Goal: Task Accomplishment & Management: Manage account settings

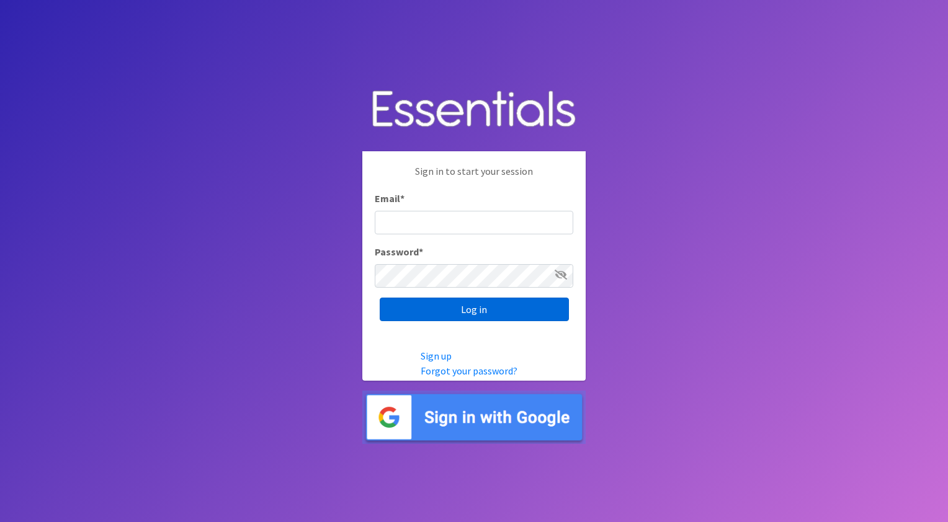
type input "[EMAIL_ADDRESS][DOMAIN_NAME]"
click at [526, 311] on input "Log in" at bounding box center [474, 310] width 189 height 24
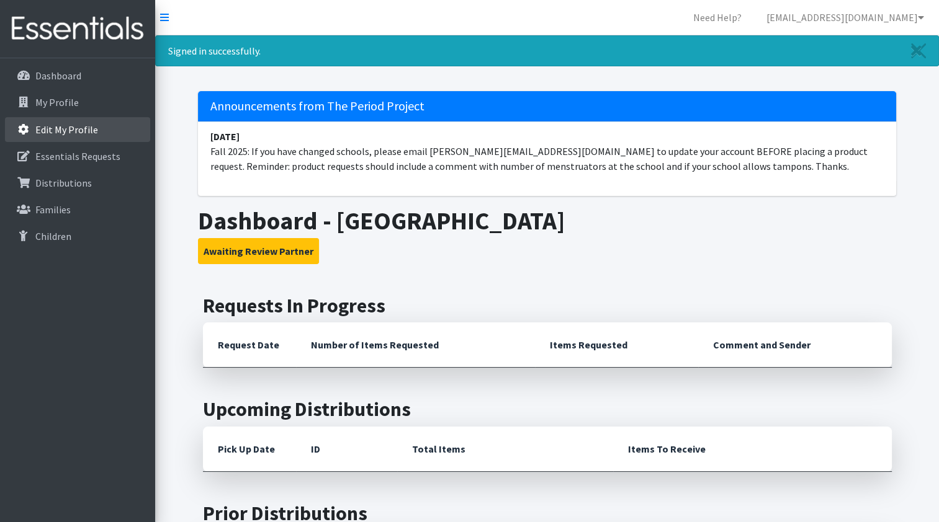
click at [97, 128] on link "Edit My Profile" at bounding box center [77, 129] width 145 height 25
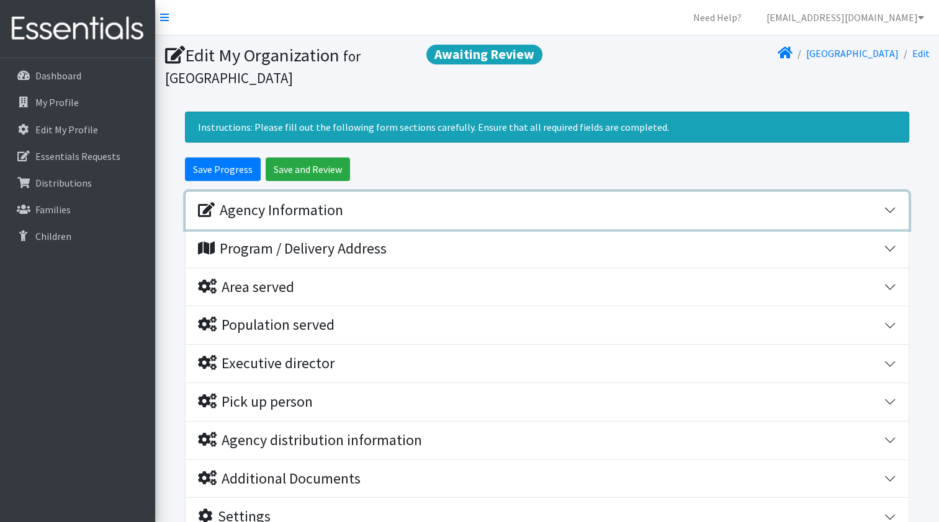
click at [884, 207] on button "Agency Information" at bounding box center [546, 211] width 723 height 38
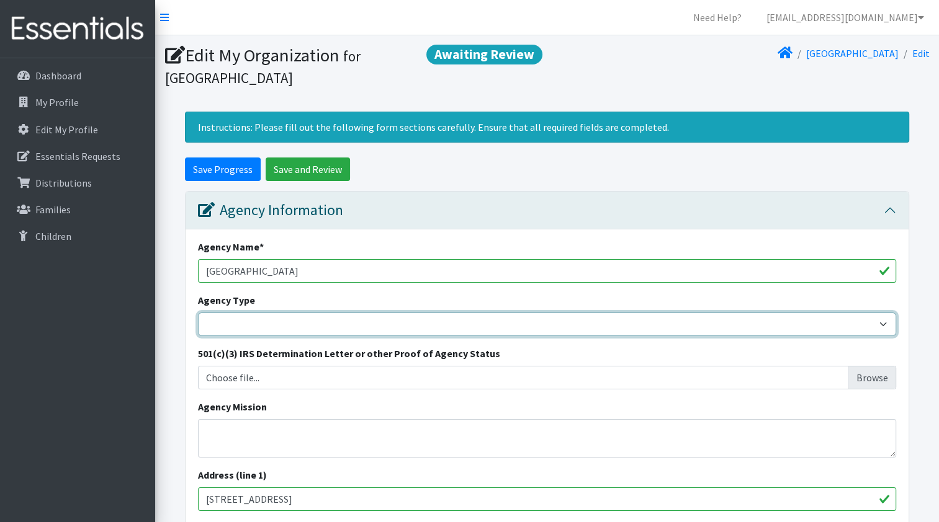
click at [882, 323] on select "Basic Needs Bank Career technical training Child abuse resource center Church o…" at bounding box center [547, 325] width 698 height 24
select select "ms"
click at [198, 313] on select "Basic Needs Bank Career technical training Child abuse resource center Church o…" at bounding box center [547, 325] width 698 height 24
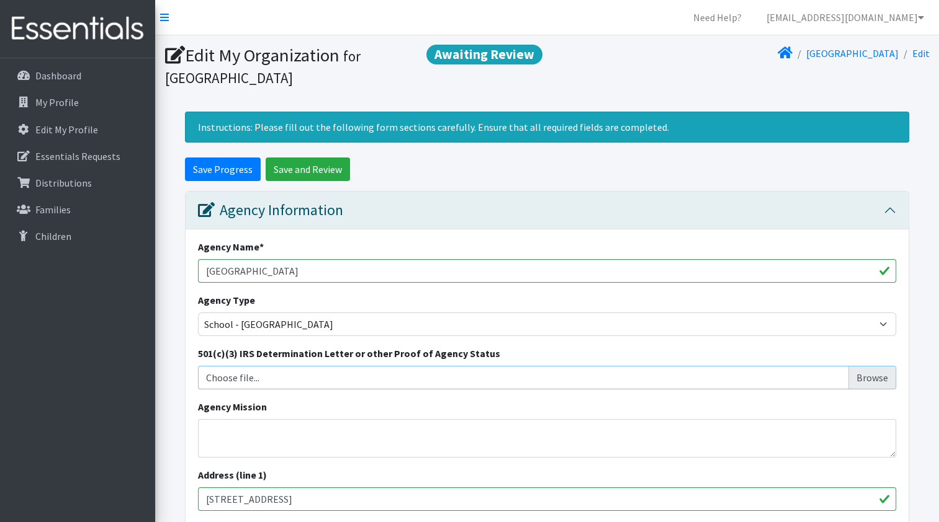
click at [261, 381] on input "Choose file..." at bounding box center [547, 378] width 689 height 24
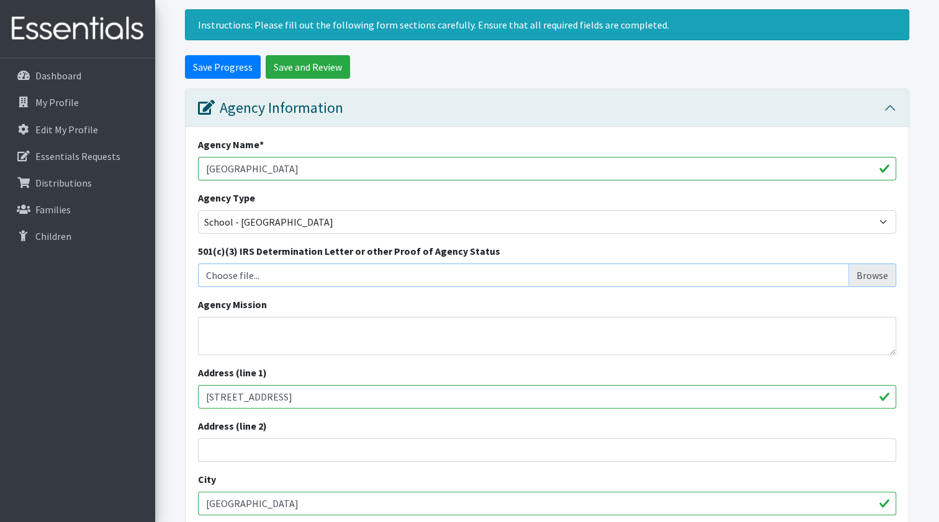
scroll to position [124, 0]
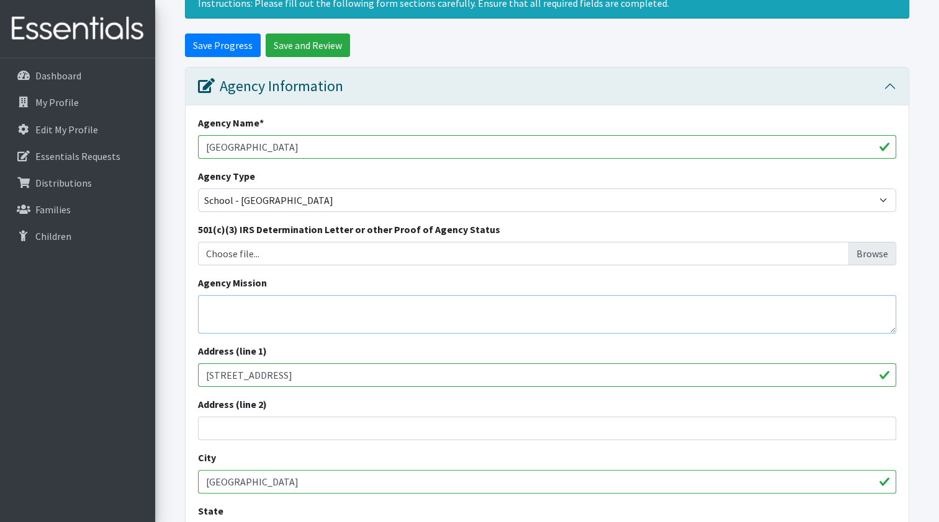
click at [257, 309] on textarea "Agency Mission" at bounding box center [547, 314] width 698 height 38
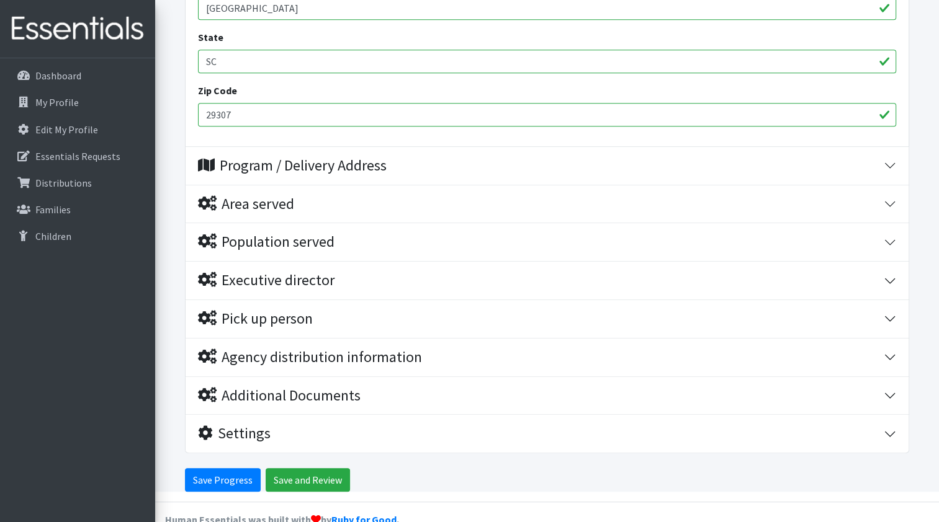
scroll to position [622, 0]
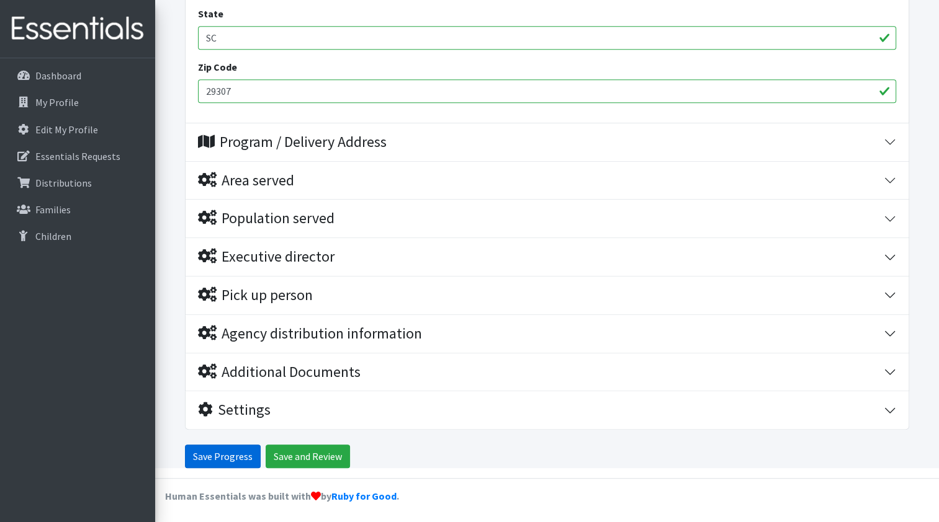
click at [224, 453] on input "Save Progress" at bounding box center [223, 457] width 76 height 24
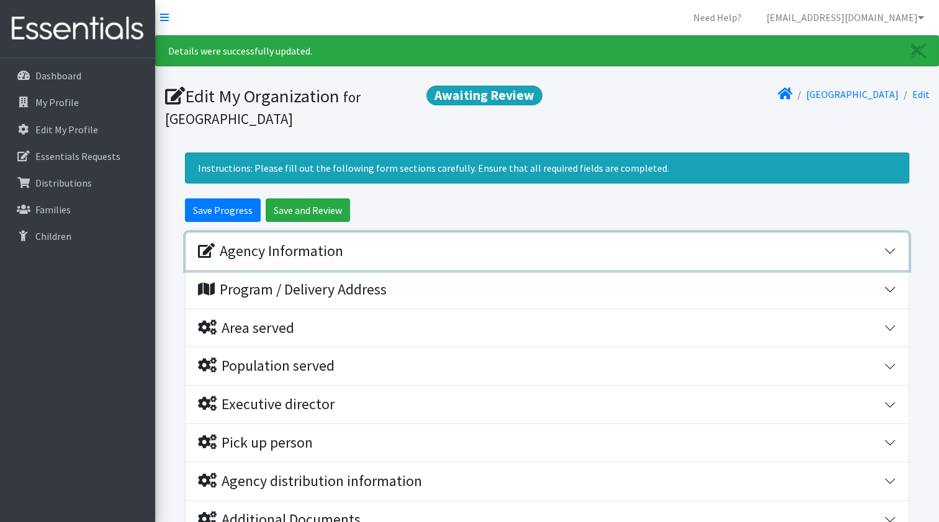
click at [885, 247] on button "Agency Information" at bounding box center [546, 252] width 723 height 38
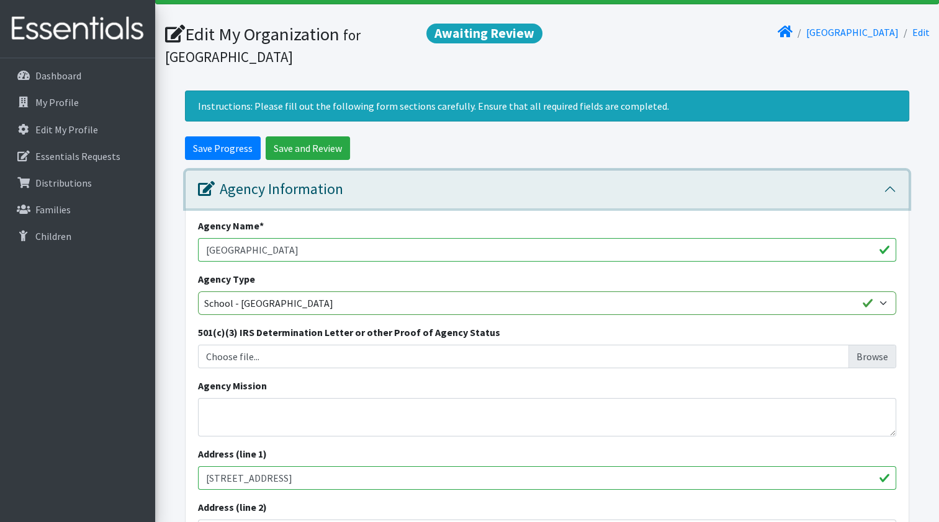
scroll to position [124, 0]
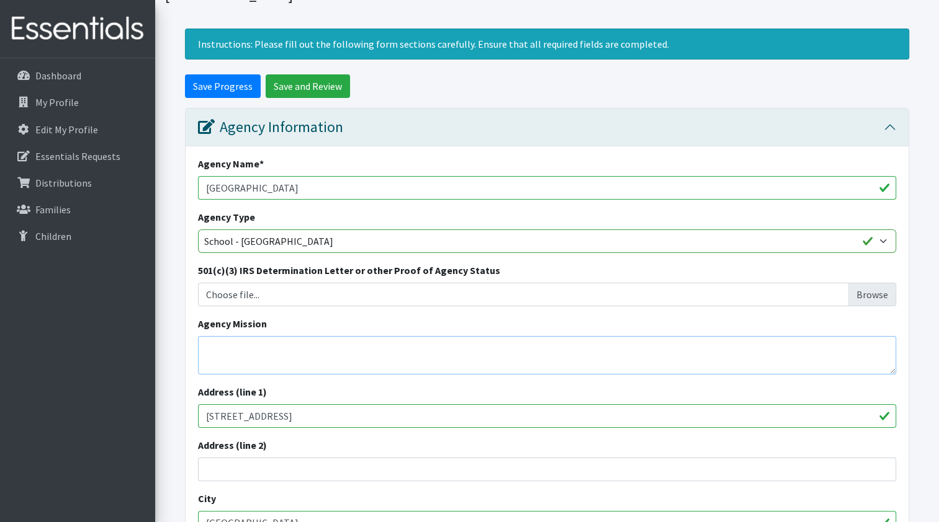
click at [232, 342] on textarea "Agency Mission" at bounding box center [547, 355] width 698 height 38
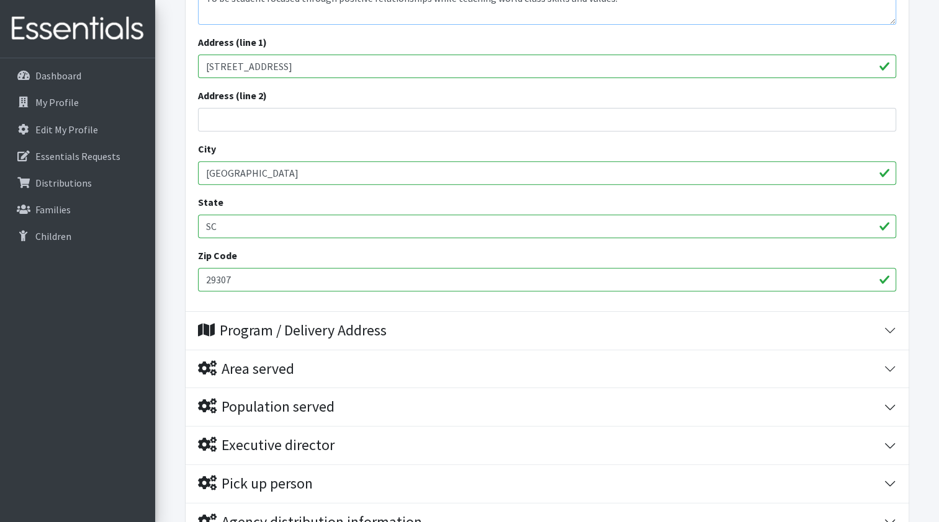
scroll to position [496, 0]
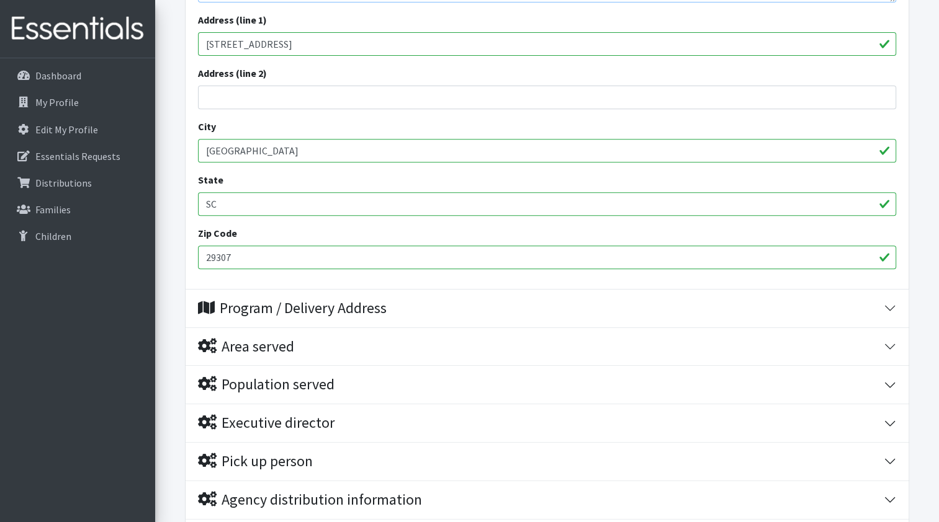
type textarea "To be student focused through positive relationships while teaching world class…"
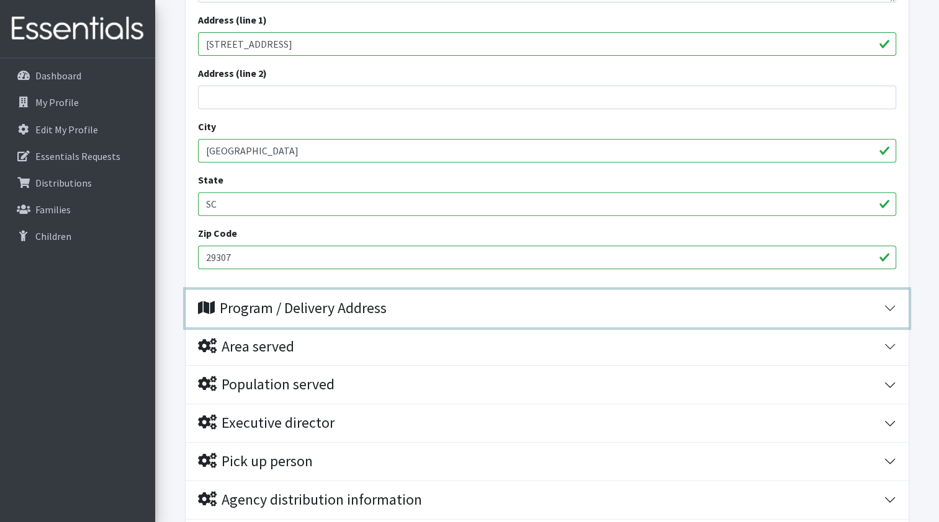
click at [887, 307] on button "Program / Delivery Address" at bounding box center [546, 309] width 723 height 38
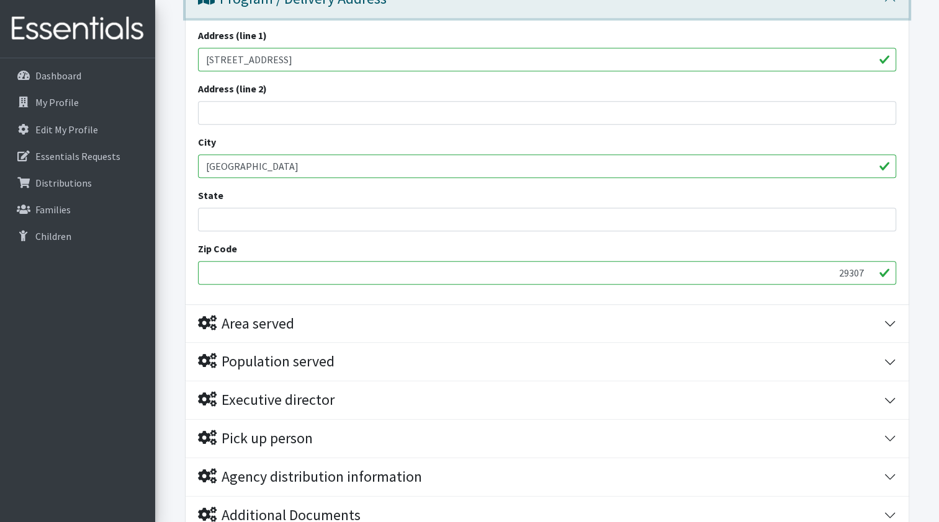
scroll to position [806, 0]
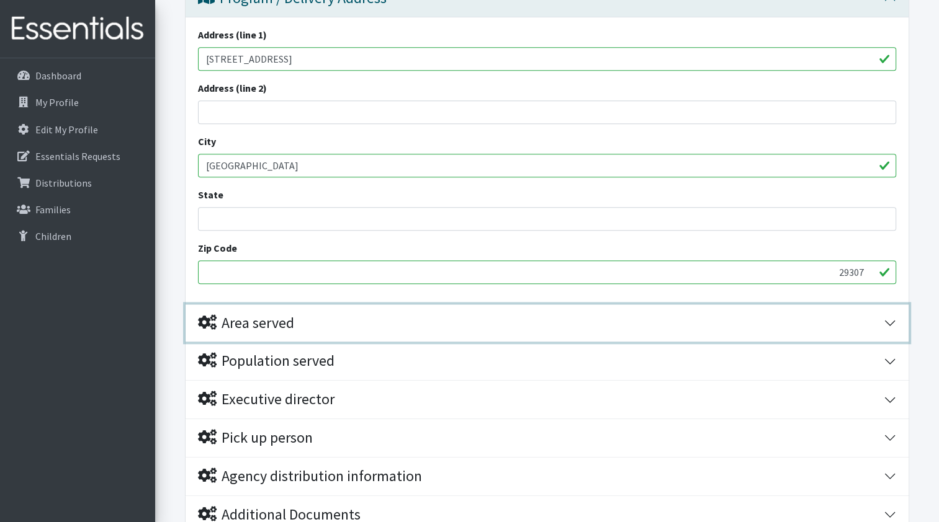
click at [890, 323] on button "Area served" at bounding box center [546, 324] width 723 height 38
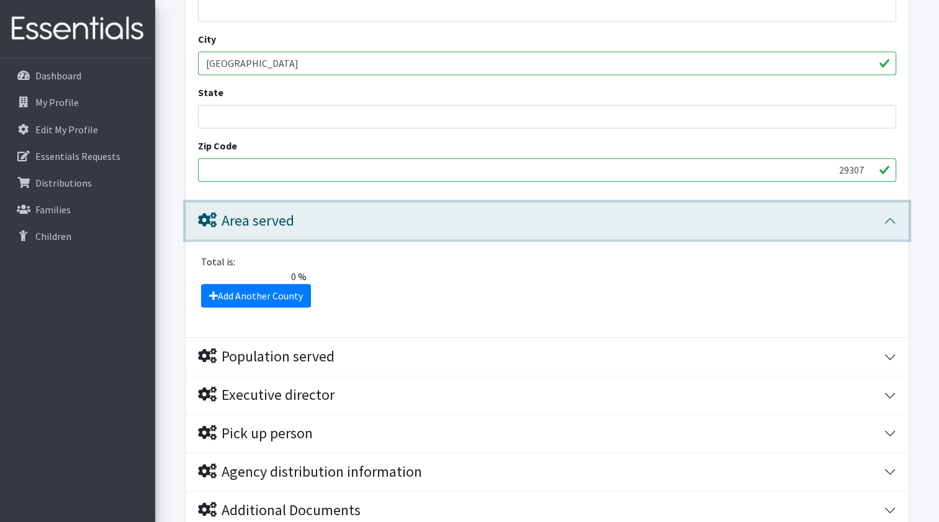
scroll to position [931, 0]
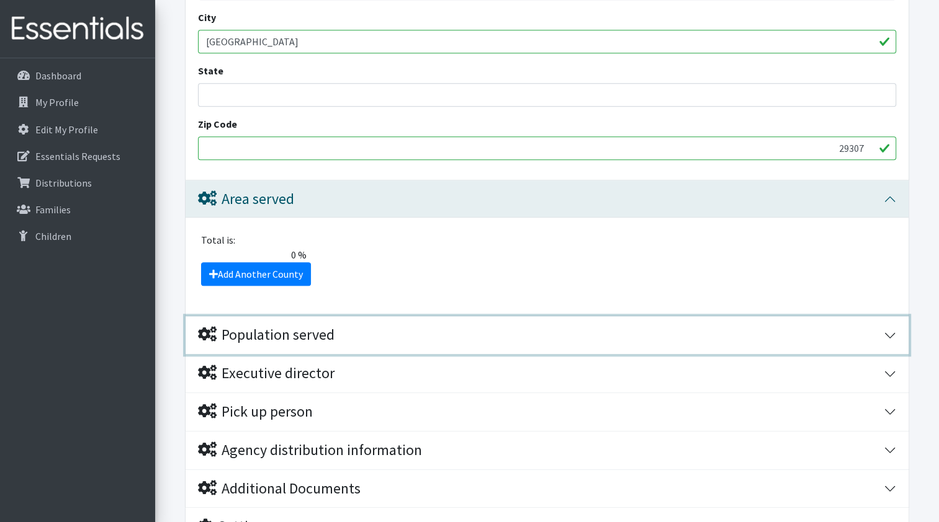
click at [888, 332] on button "Population served" at bounding box center [546, 335] width 723 height 38
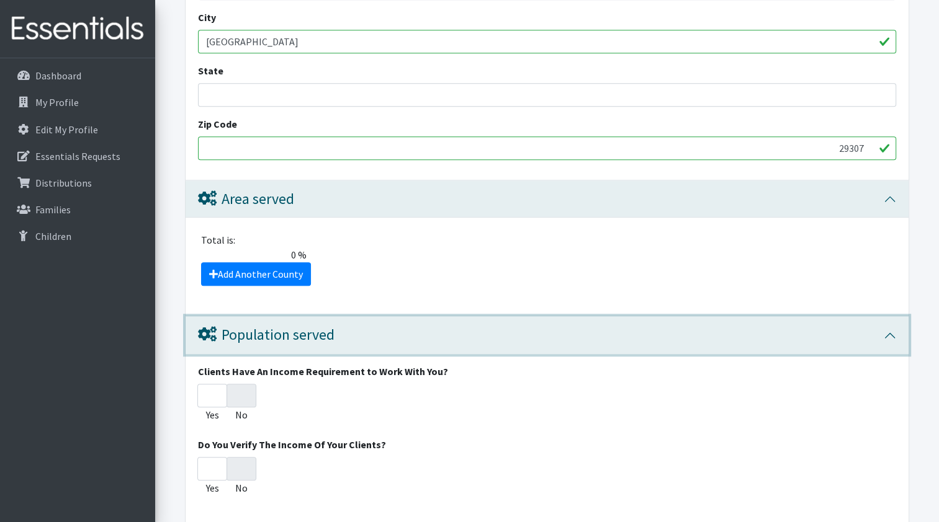
scroll to position [993, 0]
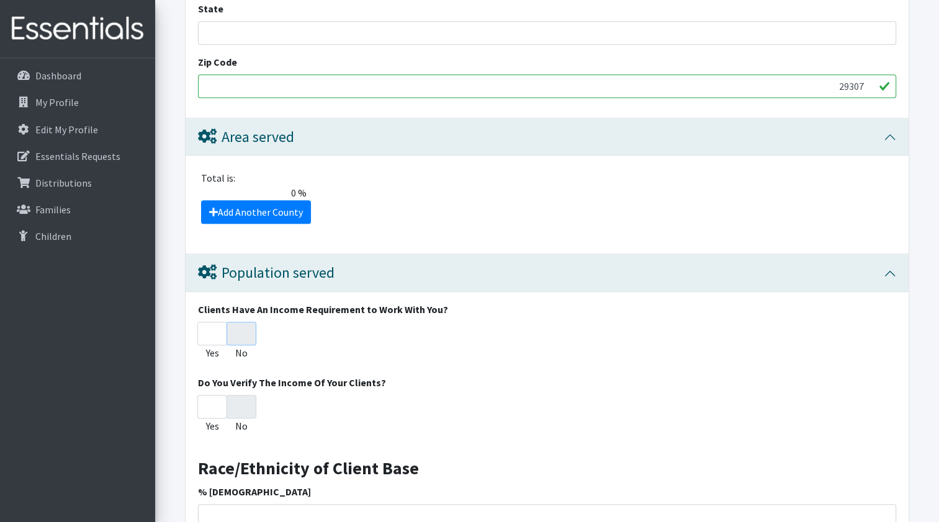
click at [243, 336] on input "No" at bounding box center [241, 334] width 30 height 24
radio input "true"
click at [243, 336] on input "No" at bounding box center [241, 334] width 30 height 24
click at [247, 351] on div "No" at bounding box center [241, 343] width 30 height 43
click at [244, 329] on input "No" at bounding box center [241, 334] width 30 height 24
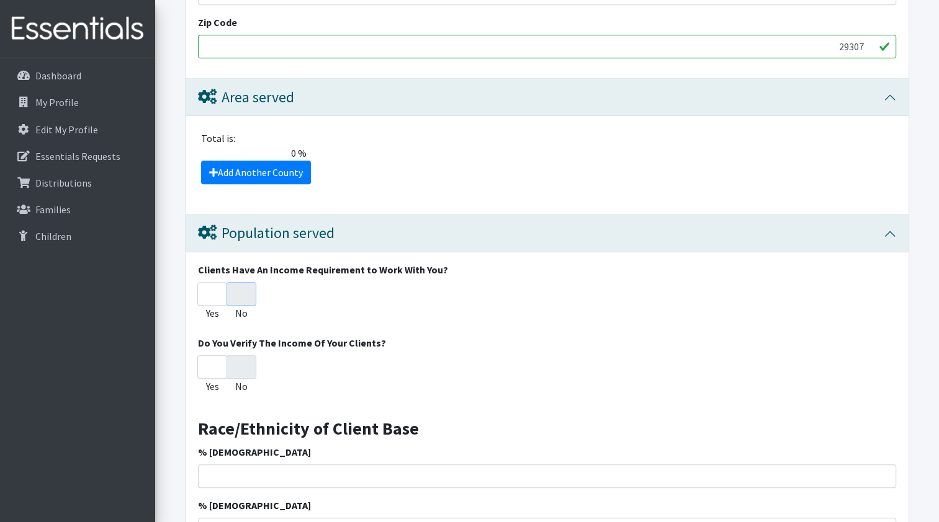
scroll to position [1055, 0]
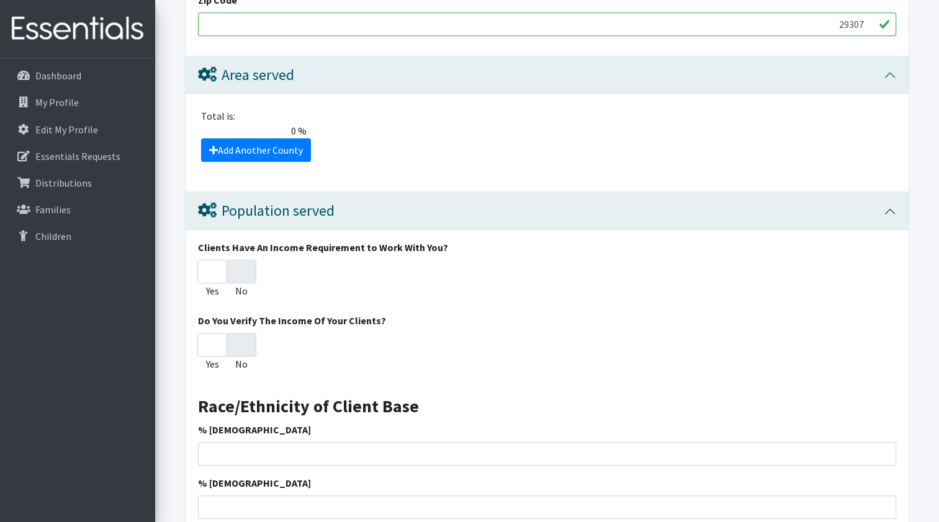
click at [300, 282] on div "Yes No" at bounding box center [547, 281] width 698 height 43
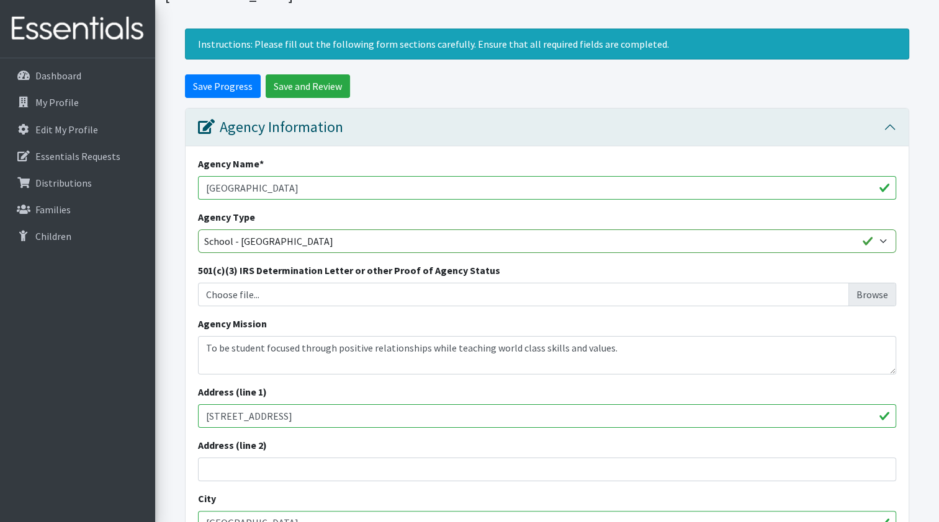
scroll to position [186, 0]
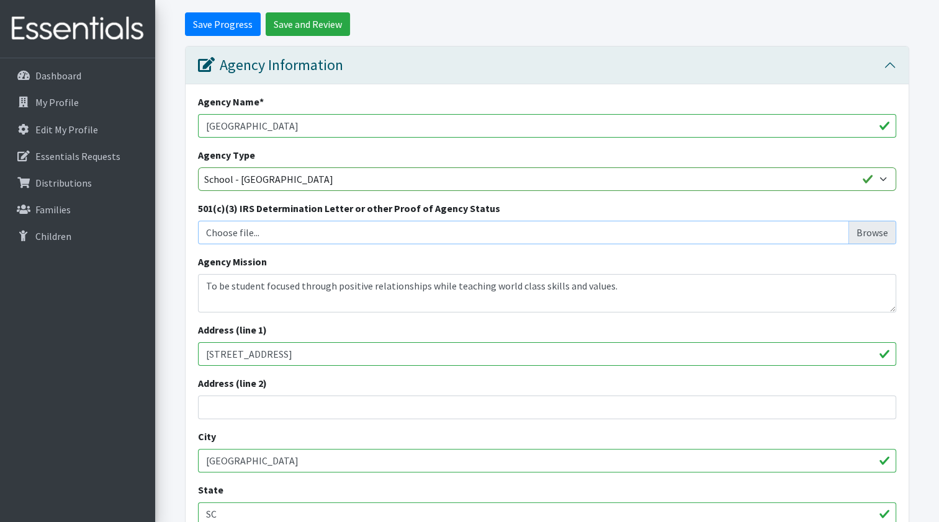
click at [878, 236] on input "Choose file..." at bounding box center [547, 233] width 689 height 24
click at [866, 234] on input "Choose file..." at bounding box center [547, 233] width 689 height 24
click at [868, 237] on input "Choose file..." at bounding box center [547, 233] width 689 height 24
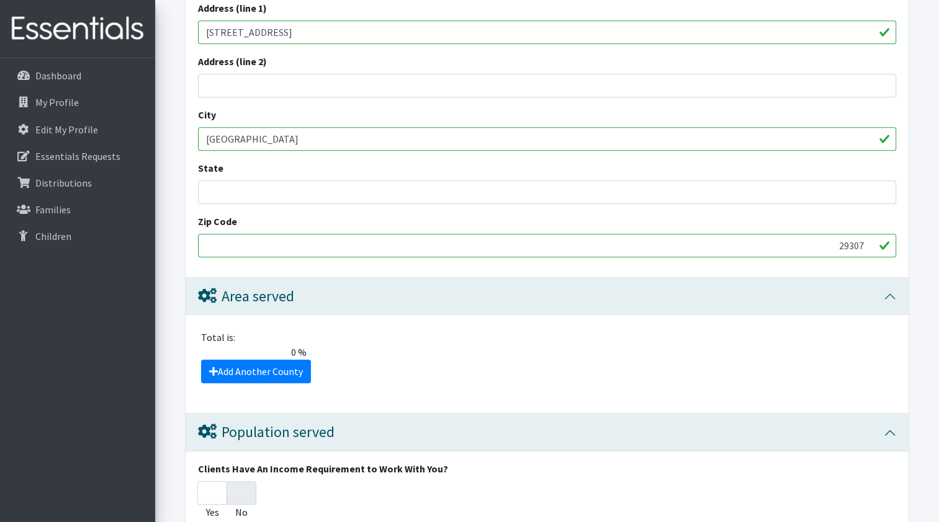
scroll to position [868, 0]
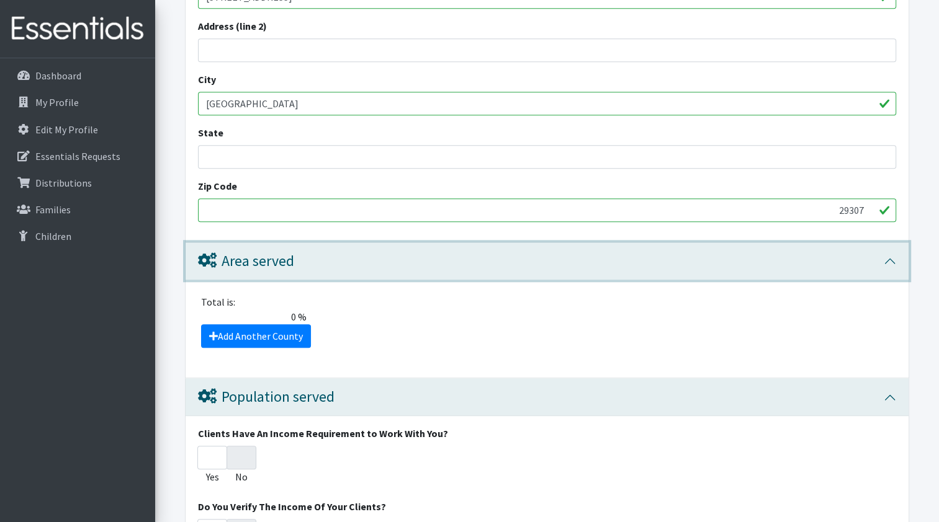
click at [887, 259] on button "Area served" at bounding box center [546, 262] width 723 height 38
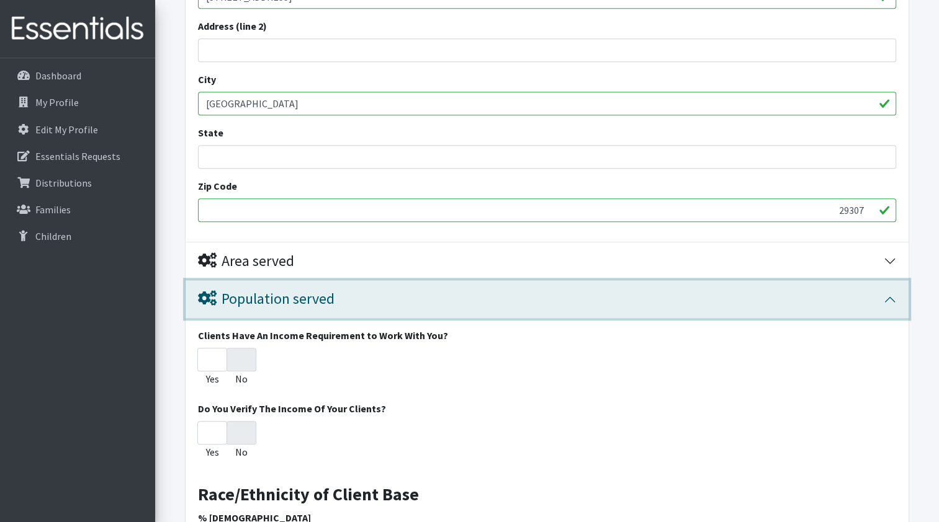
click at [887, 297] on button "Population served" at bounding box center [546, 299] width 723 height 38
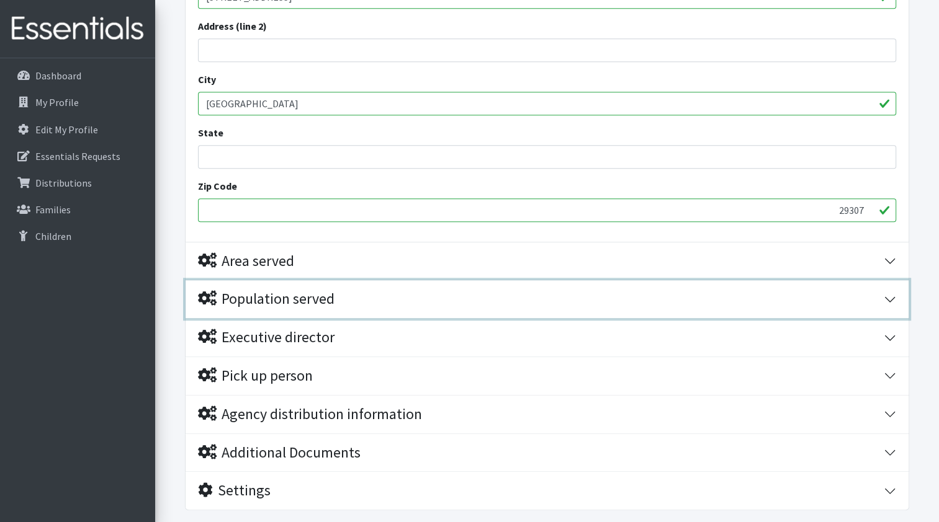
click at [887, 297] on button "Population served" at bounding box center [546, 299] width 723 height 38
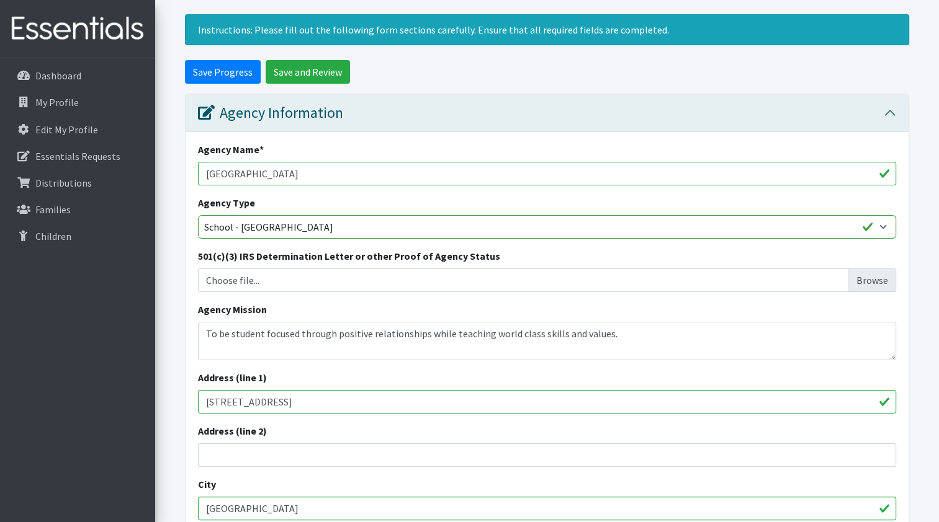
scroll to position [62, 0]
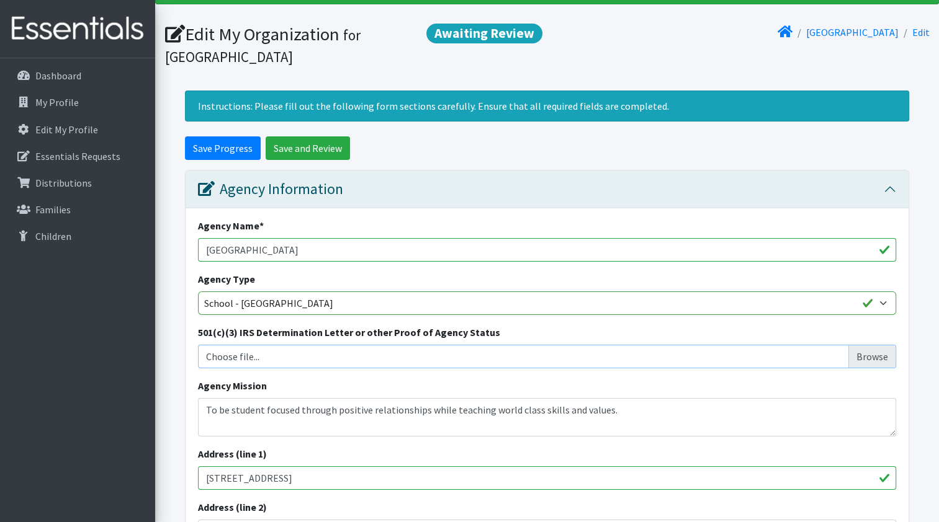
click at [875, 354] on input "Choose file..." at bounding box center [547, 357] width 689 height 24
type input "C:\fakepath\Tax Exempt Status.pdf"
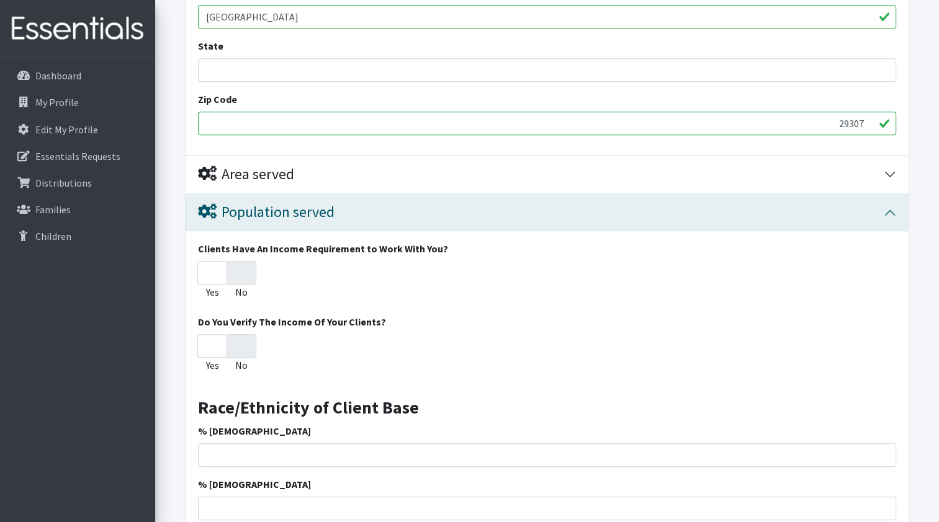
scroll to position [993, 0]
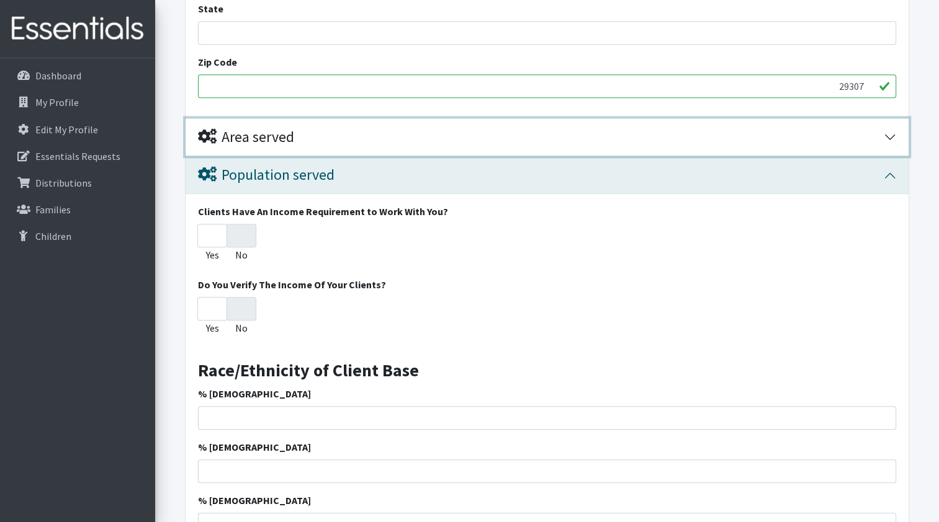
click at [888, 138] on button "Area served" at bounding box center [546, 137] width 723 height 38
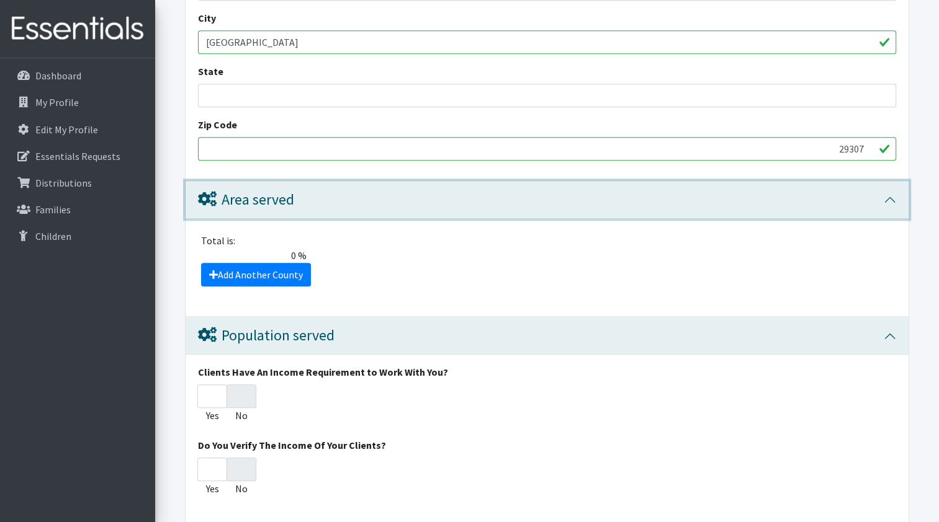
scroll to position [931, 0]
click at [882, 197] on div "Area served" at bounding box center [540, 199] width 685 height 18
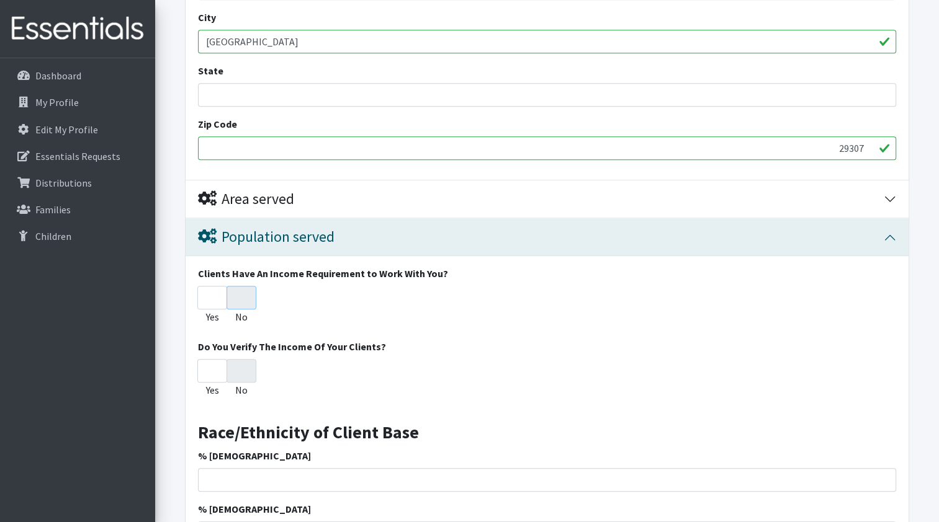
click at [248, 299] on input "No" at bounding box center [241, 298] width 30 height 24
click at [243, 366] on input "No" at bounding box center [241, 371] width 30 height 24
radio input "true"
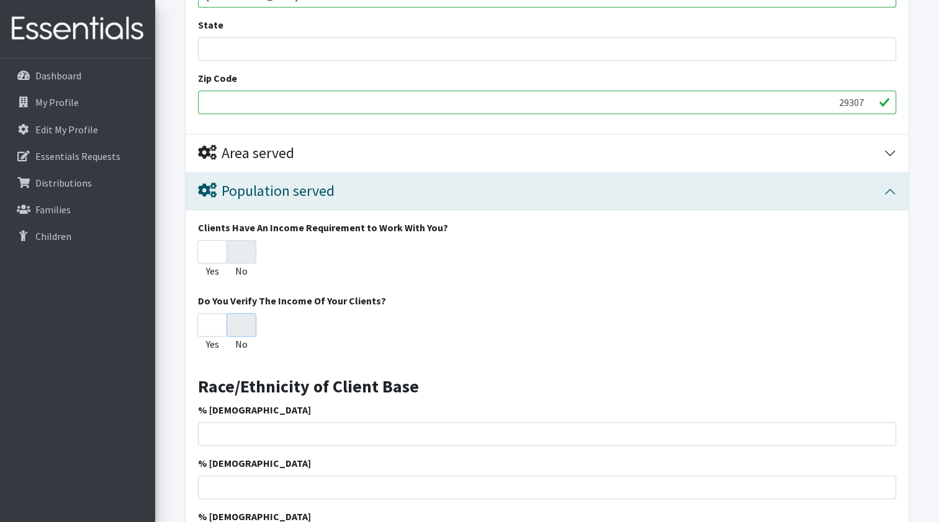
scroll to position [1055, 0]
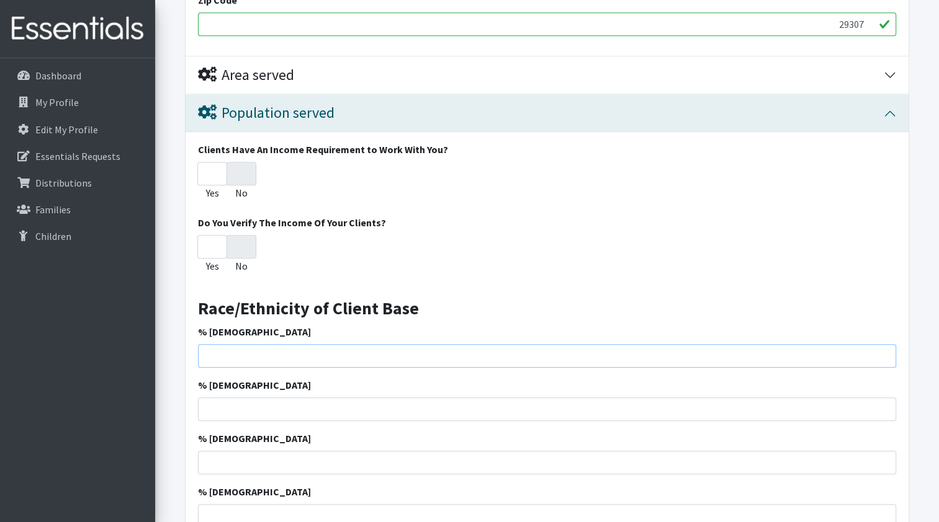
click at [256, 359] on input "% [DEMOGRAPHIC_DATA]" at bounding box center [547, 356] width 698 height 24
click at [882, 352] on input "1" at bounding box center [547, 356] width 698 height 24
click at [882, 362] on input "1" at bounding box center [547, 356] width 698 height 24
type input "0"
click at [882, 358] on input "0" at bounding box center [547, 356] width 698 height 24
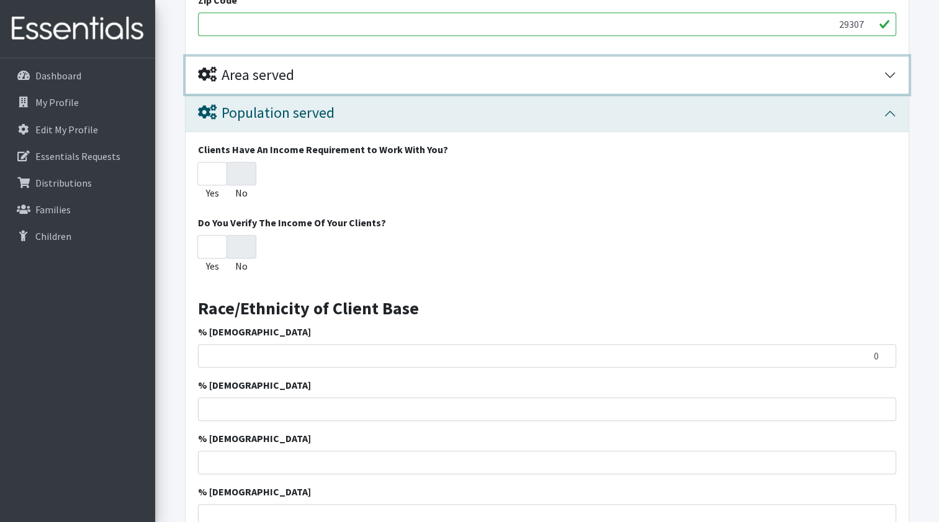
click at [889, 74] on button "Area served" at bounding box center [546, 75] width 723 height 38
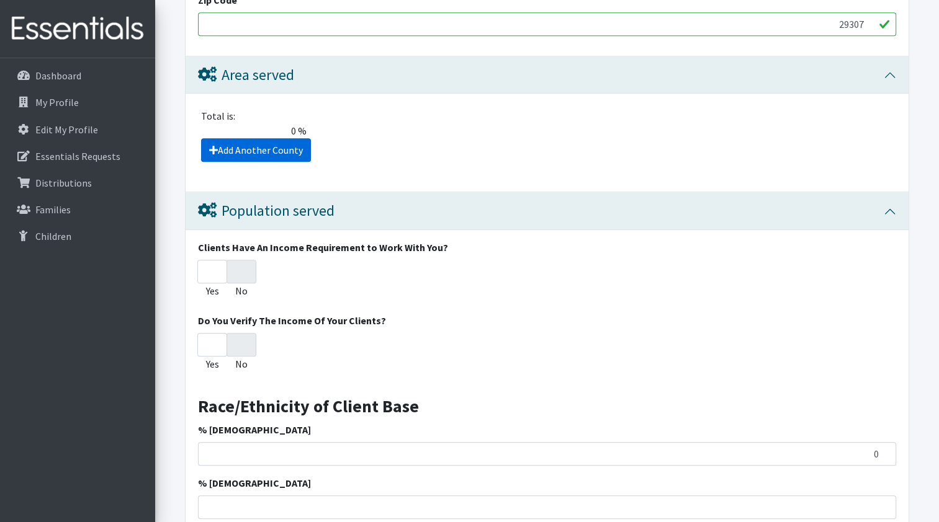
click at [225, 145] on link "Add Another County" at bounding box center [256, 150] width 110 height 24
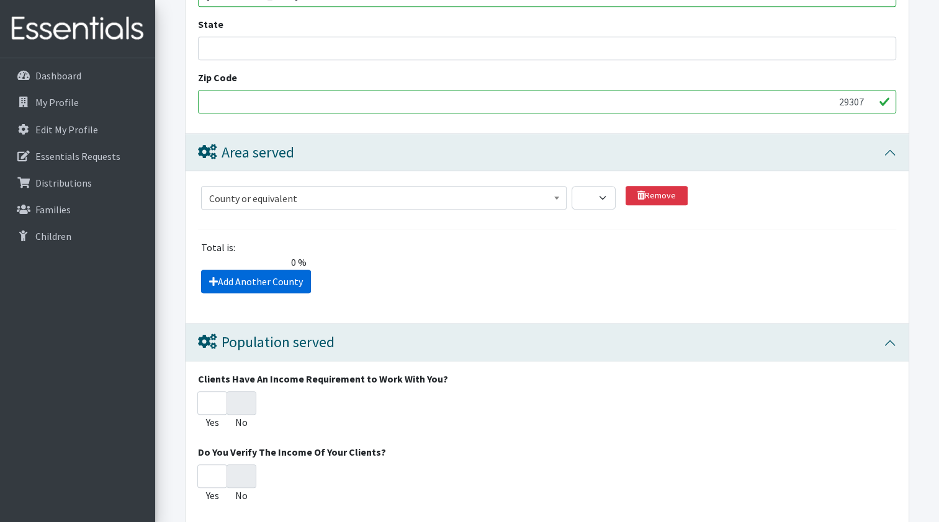
scroll to position [976, 0]
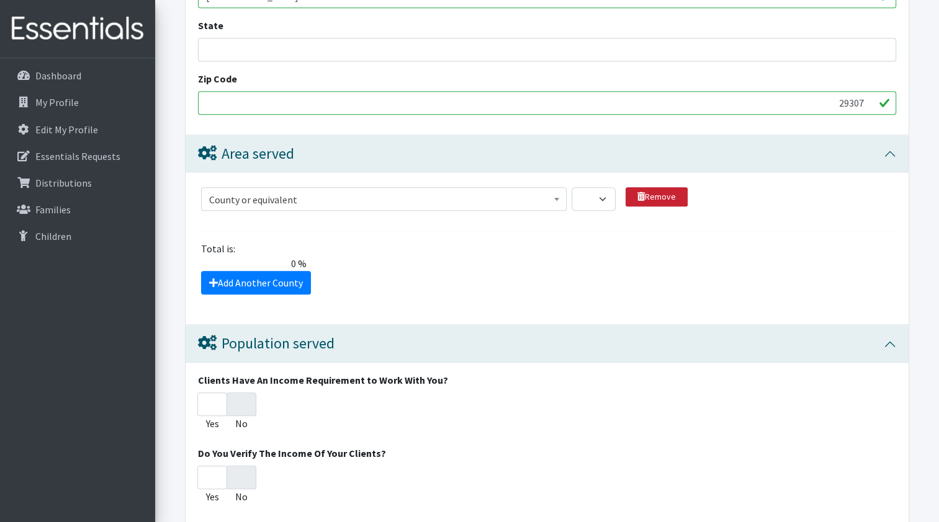
click at [670, 199] on link "Remove" at bounding box center [656, 196] width 62 height 19
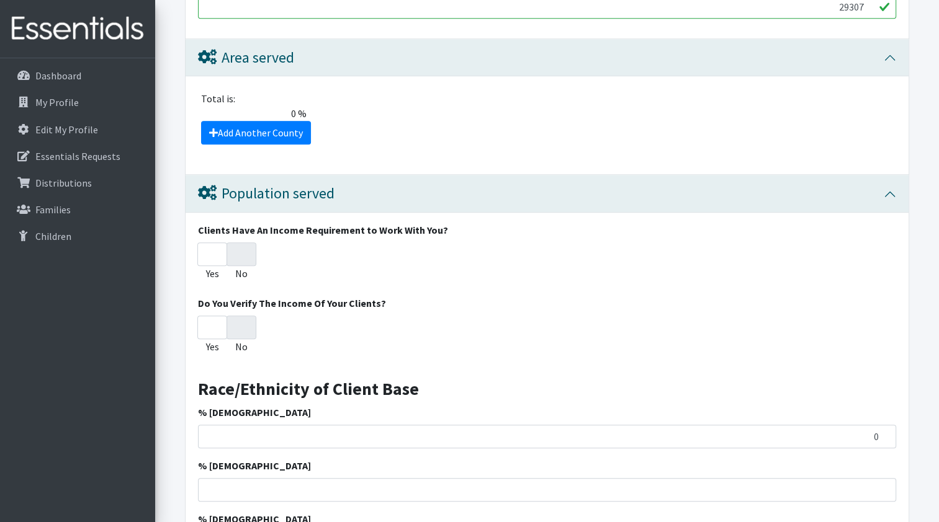
scroll to position [1100, 0]
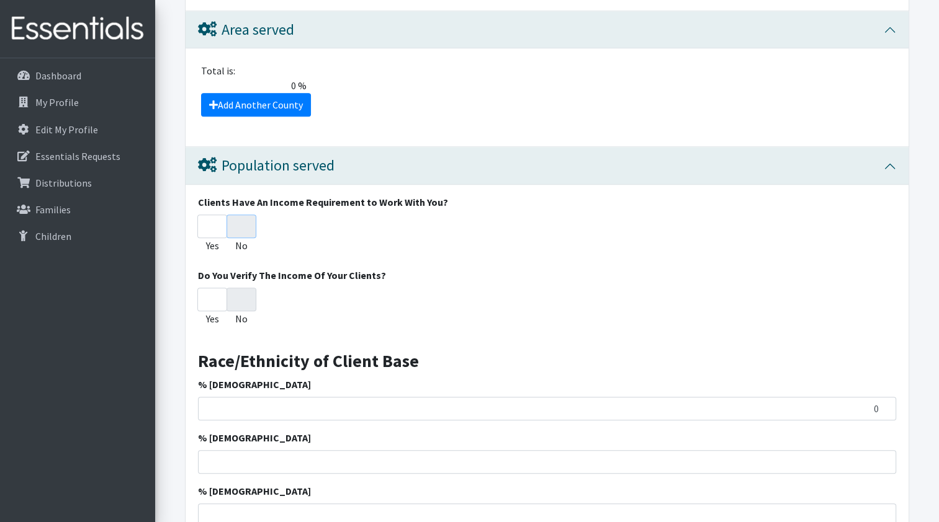
click at [238, 221] on input "No" at bounding box center [241, 227] width 30 height 24
click at [239, 299] on input "No" at bounding box center [241, 300] width 30 height 24
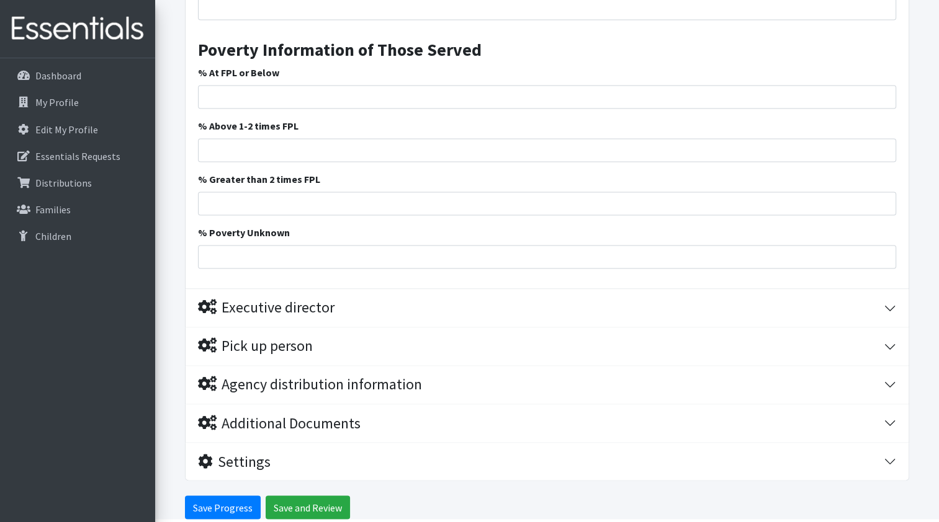
scroll to position [1978, 0]
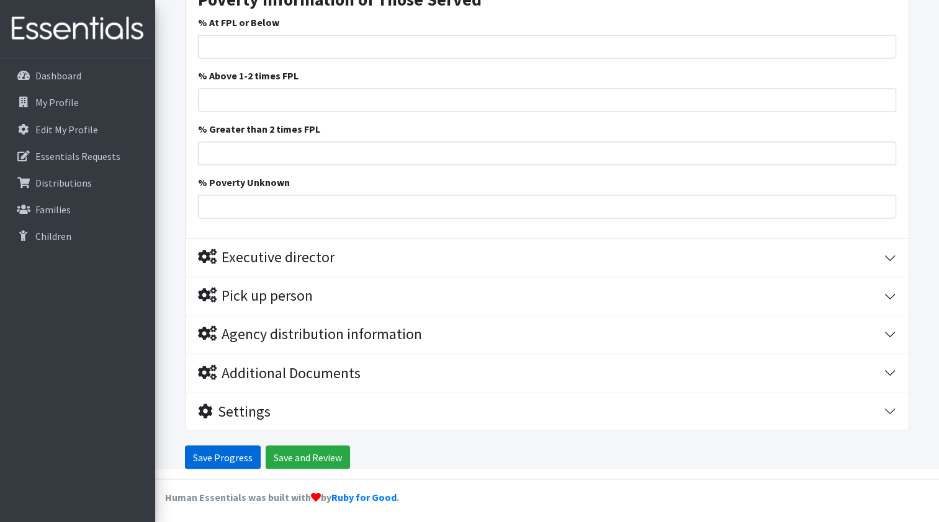
click at [236, 457] on input "Save Progress" at bounding box center [223, 457] width 76 height 24
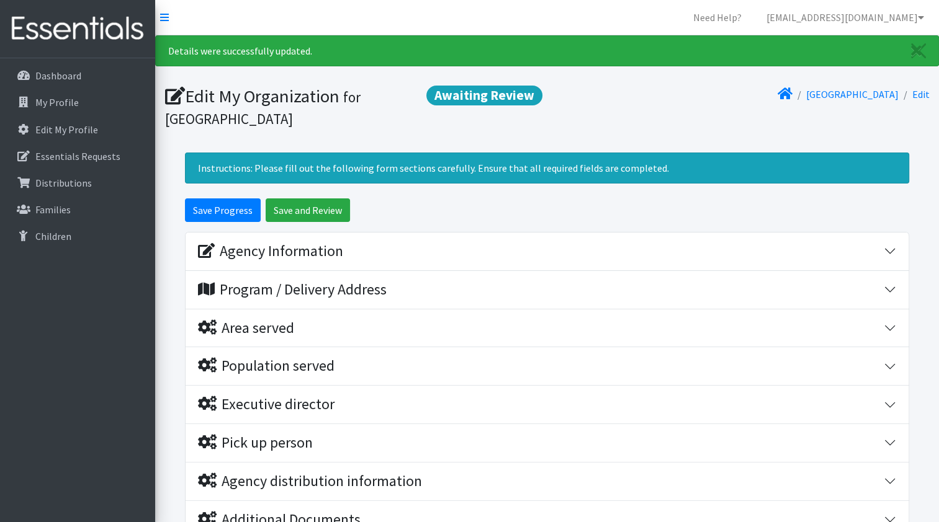
scroll to position [62, 0]
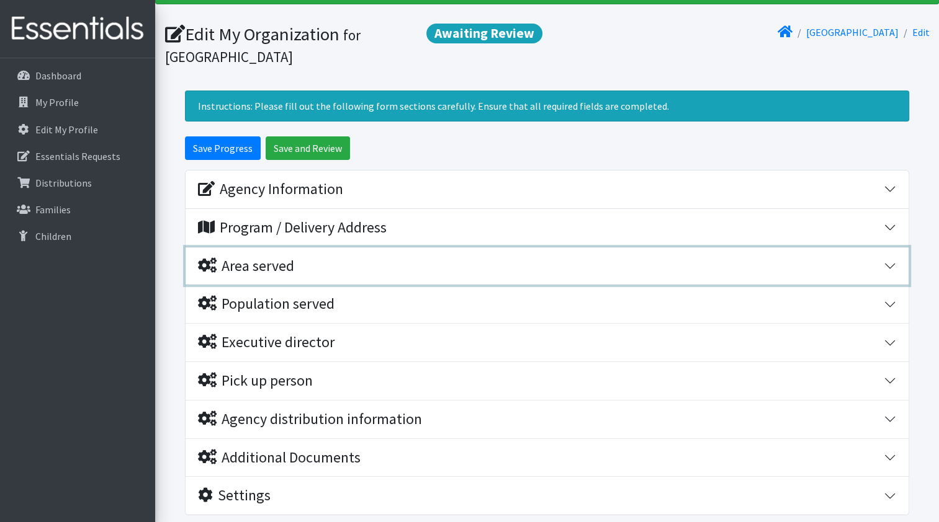
click at [891, 264] on button "Area served" at bounding box center [546, 267] width 723 height 38
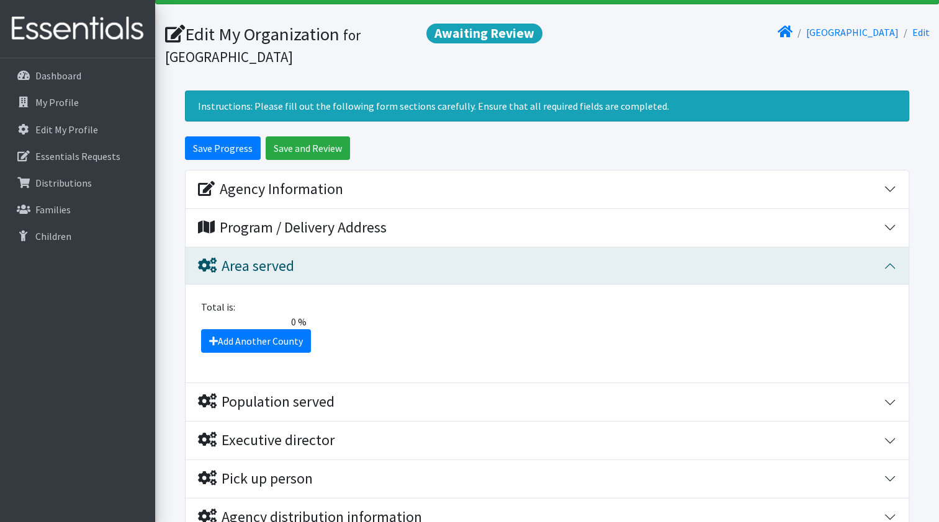
click at [927, 315] on form "Save Progress Save and Review Agency Information Agency Name * [GEOGRAPHIC_DATA…" at bounding box center [547, 394] width 784 height 516
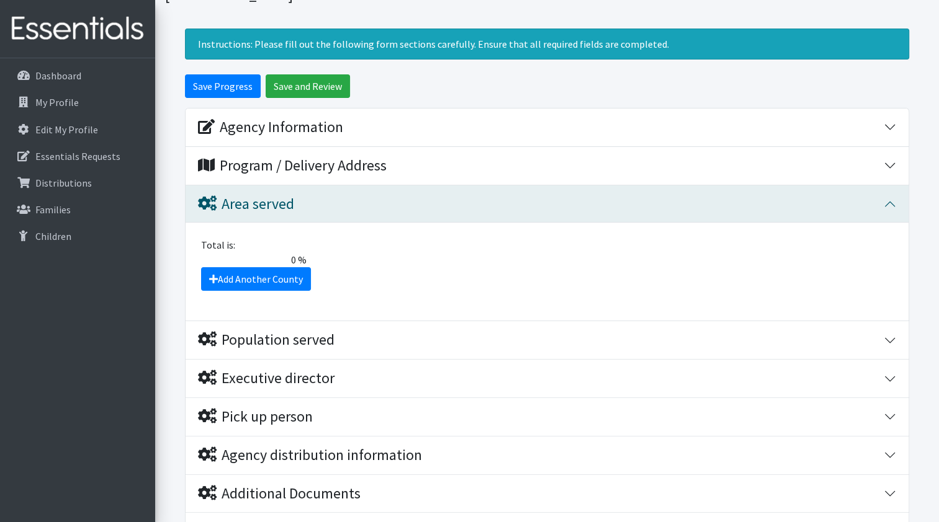
scroll to position [246, 0]
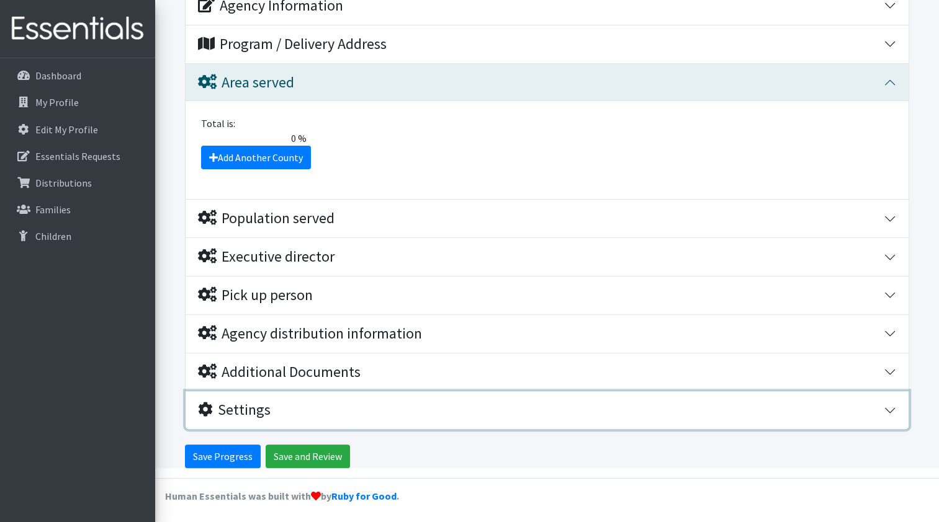
click at [886, 406] on button "Settings" at bounding box center [546, 410] width 723 height 38
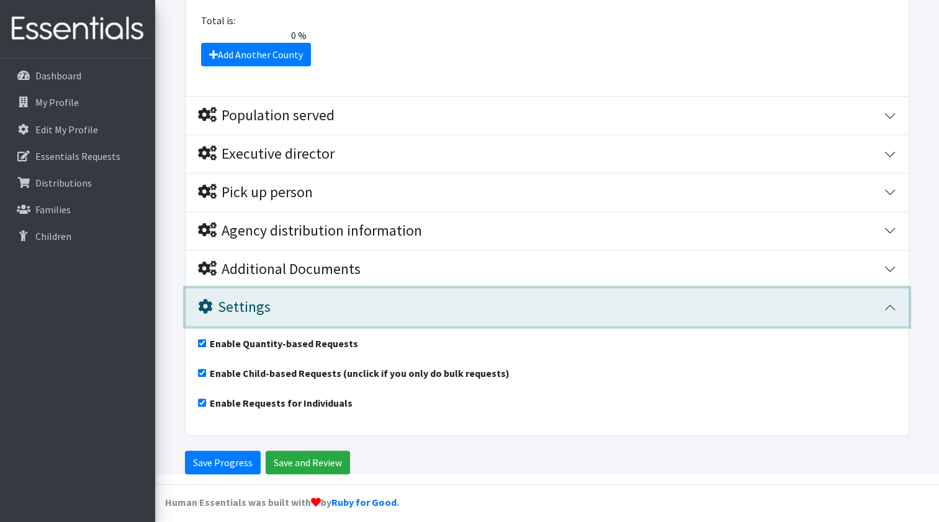
scroll to position [355, 0]
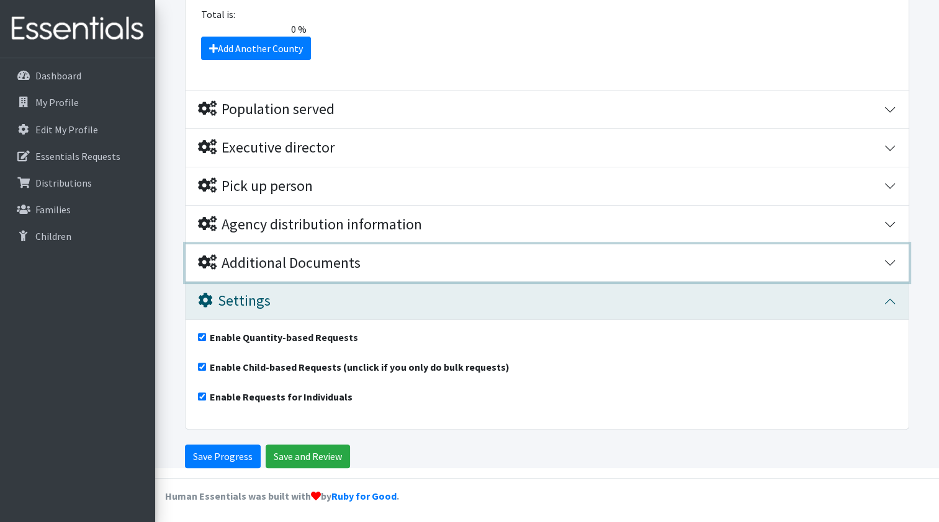
click at [886, 257] on button "Additional Documents" at bounding box center [546, 263] width 723 height 38
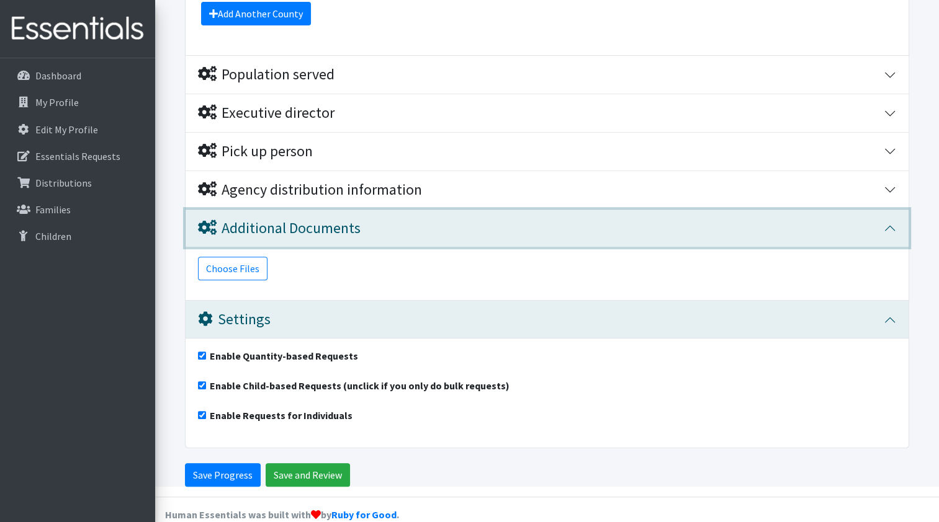
scroll to position [408, 0]
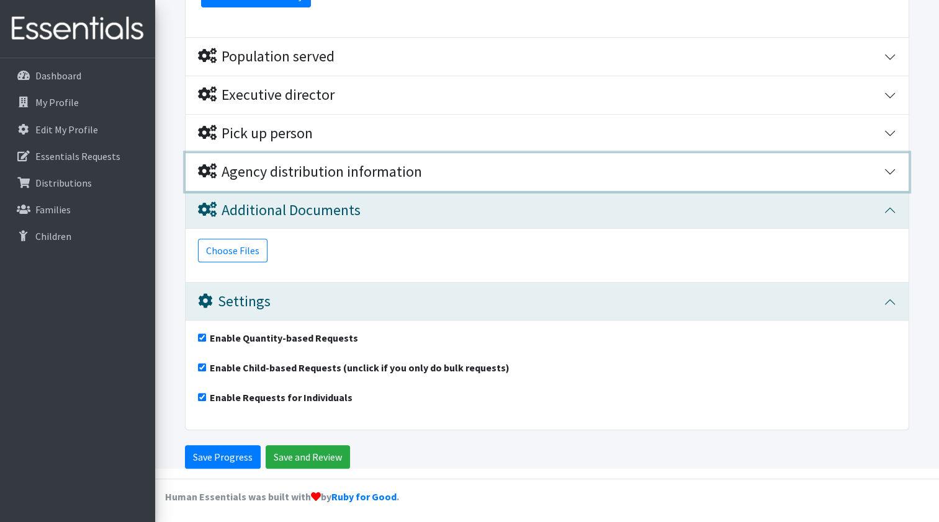
click at [896, 165] on button "Agency distribution information" at bounding box center [546, 172] width 723 height 38
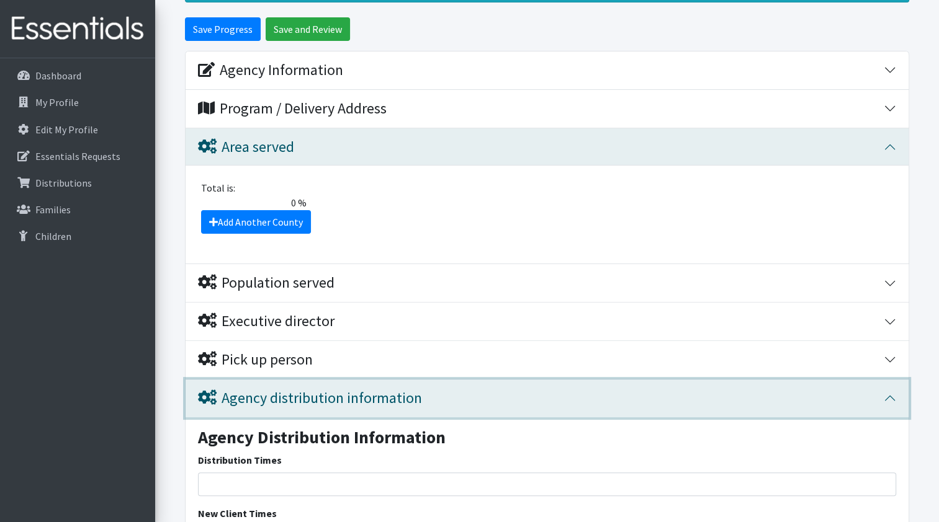
scroll to position [179, 0]
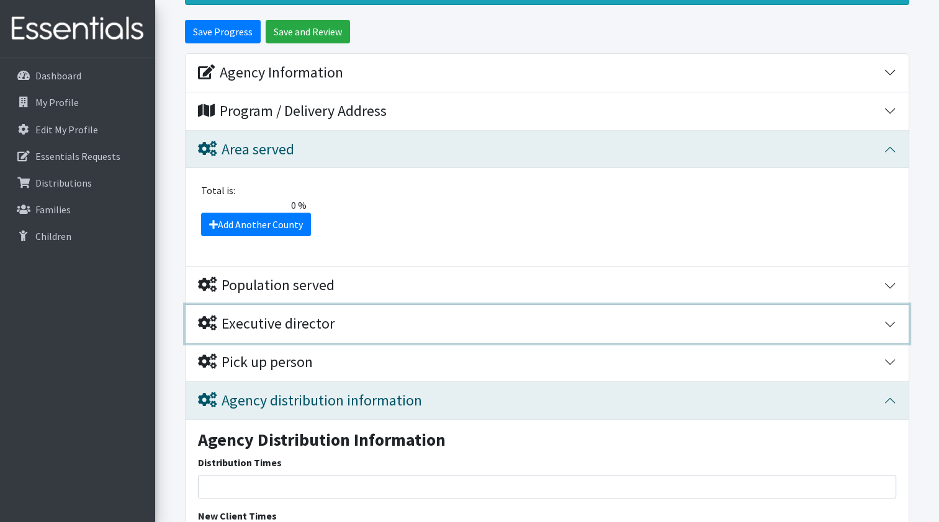
click at [888, 324] on button "Executive director" at bounding box center [546, 324] width 723 height 38
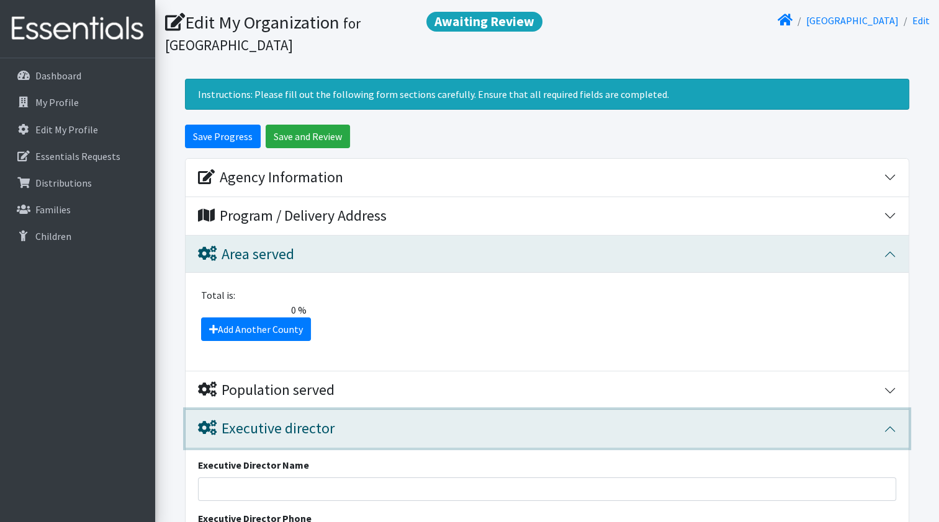
scroll to position [0, 0]
